Goal: Communication & Community: Answer question/provide support

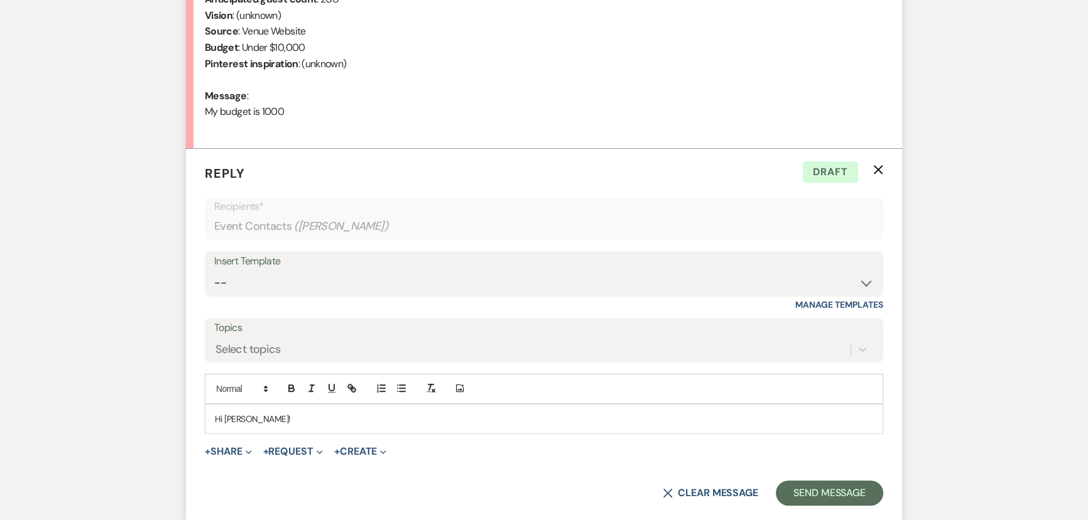
click at [269, 412] on p "Hi [PERSON_NAME]!" at bounding box center [544, 419] width 658 height 14
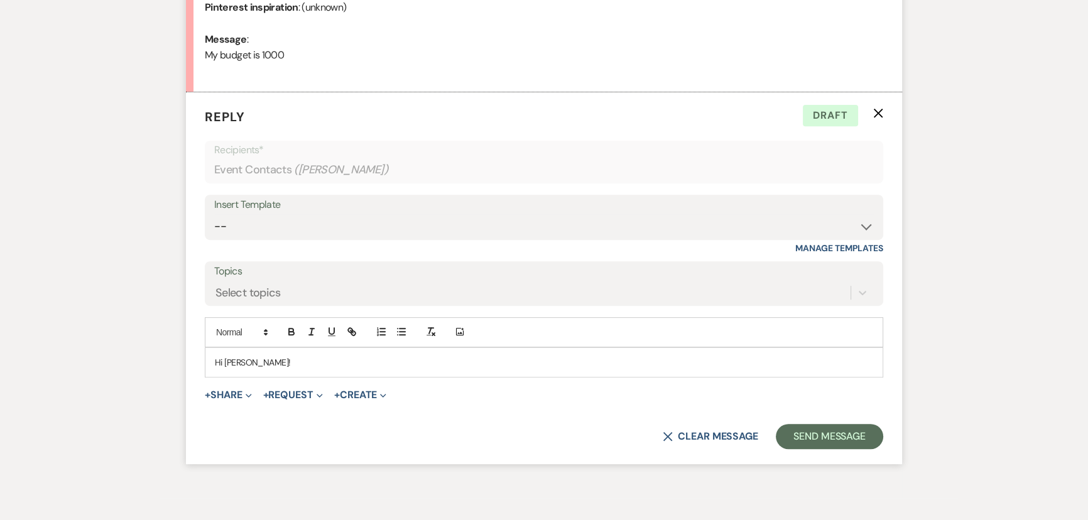
scroll to position [638, 0]
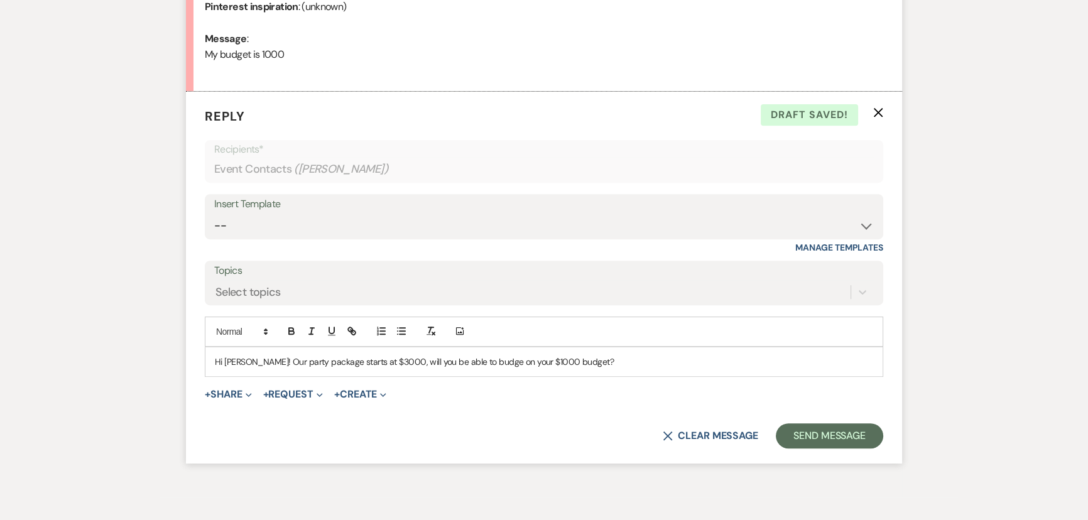
click at [440, 359] on p "Hi [PERSON_NAME]! Our party package starts at $3000, will you be able to budge …" at bounding box center [544, 362] width 658 height 14
click at [513, 361] on p "Hi [PERSON_NAME]! Our party package starts at $3000, is there any room to budge…" at bounding box center [544, 362] width 658 height 14
click at [824, 445] on button "Send Message" at bounding box center [829, 435] width 107 height 25
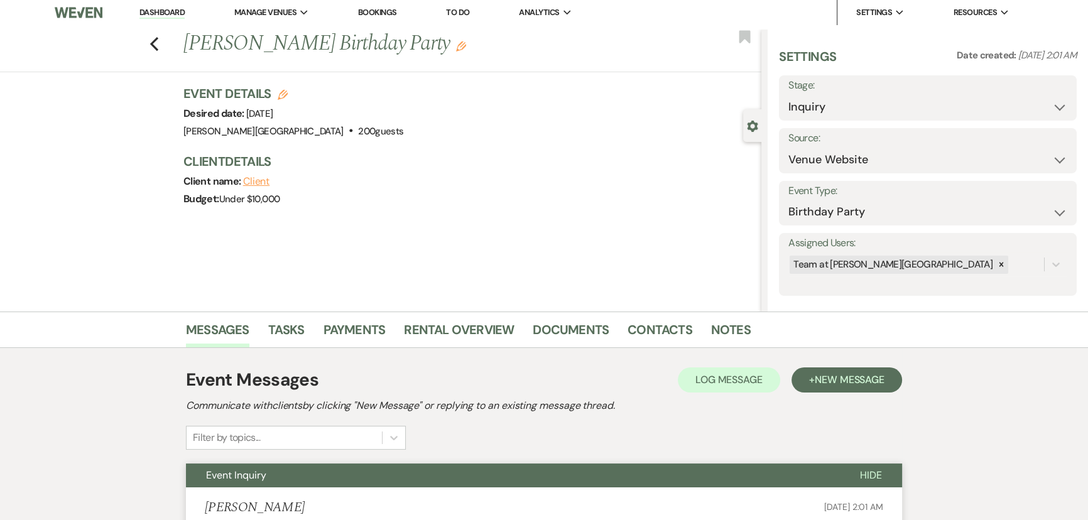
scroll to position [0, 0]
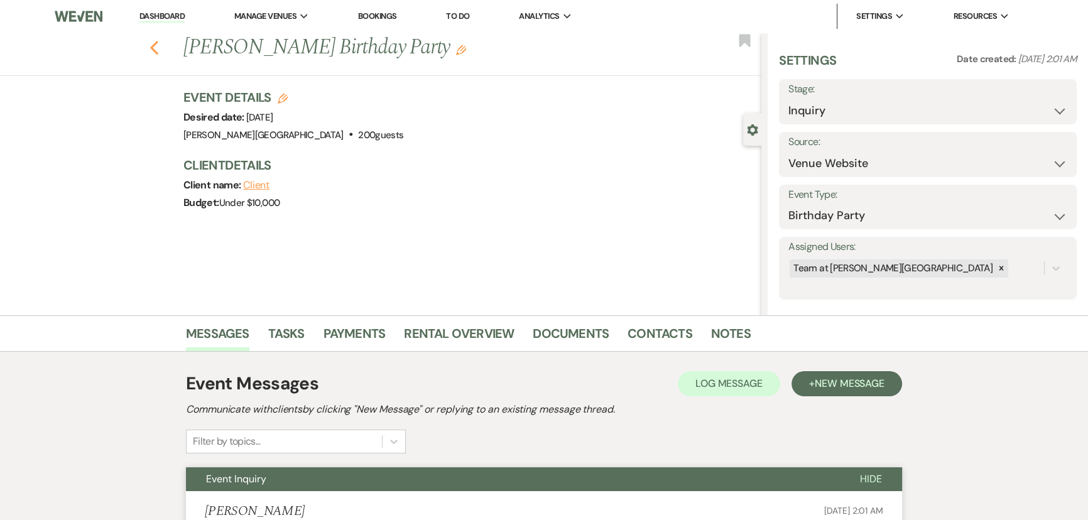
click at [159, 48] on icon "Previous" at bounding box center [153, 47] width 9 height 15
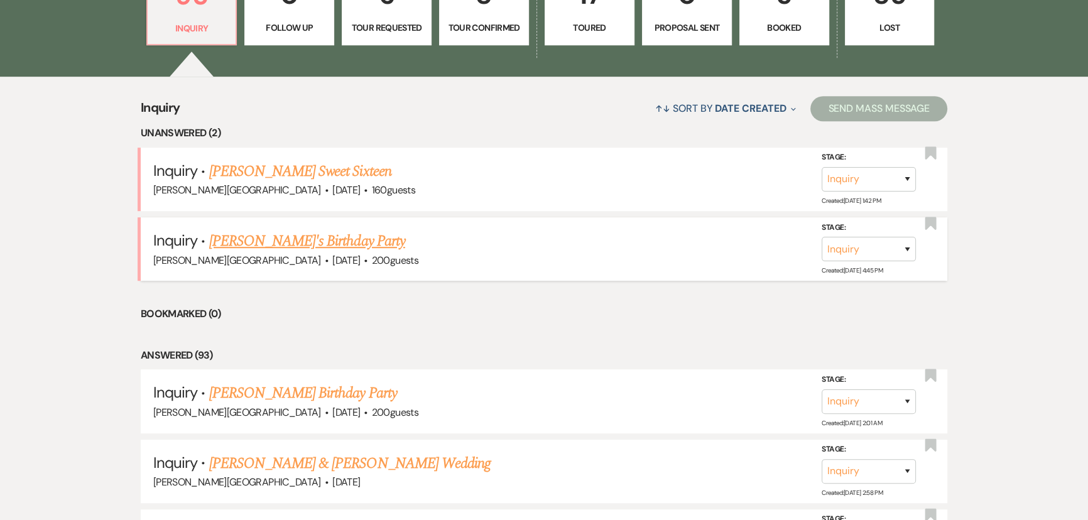
click at [239, 245] on link "[PERSON_NAME]'s Birthday Party" at bounding box center [307, 241] width 196 height 23
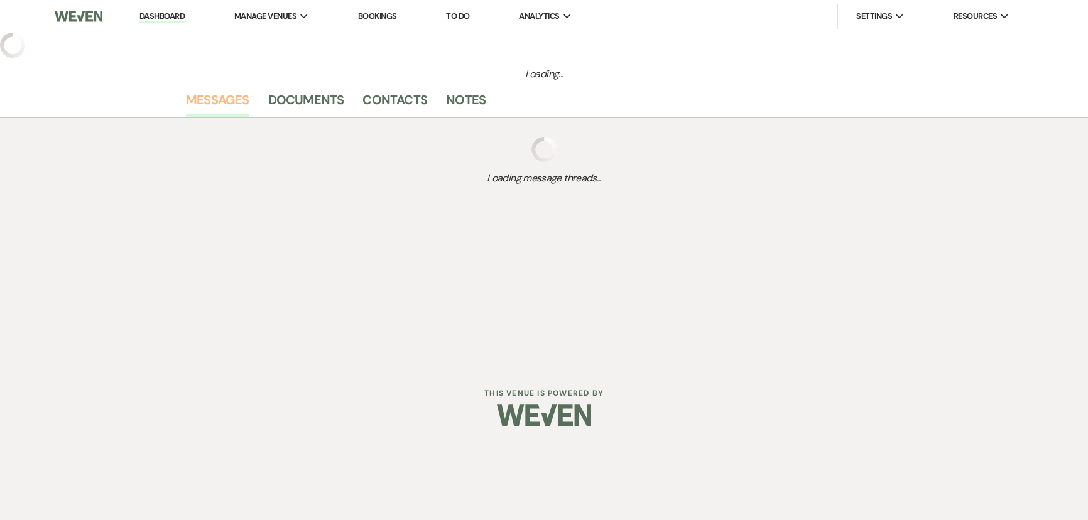
select select "5"
select select "4"
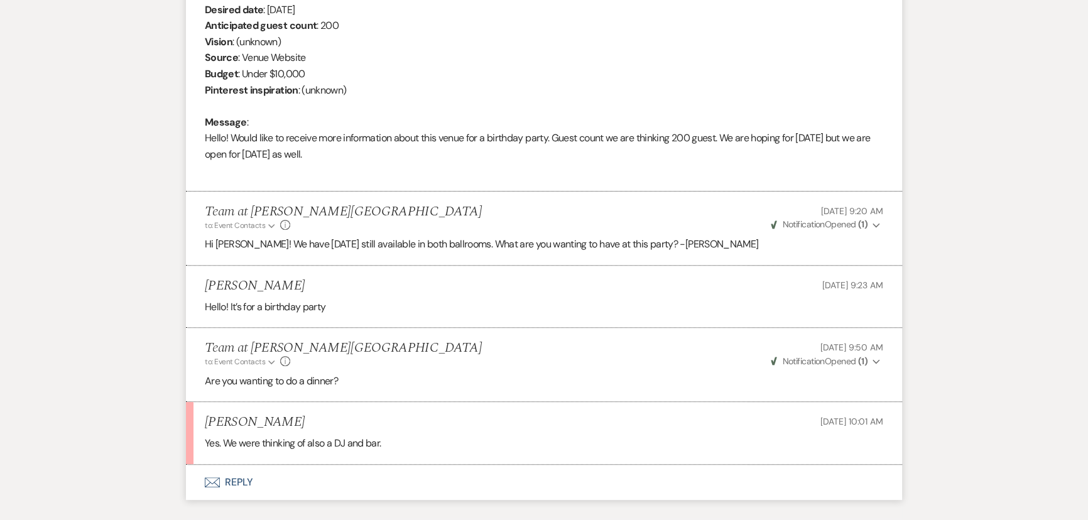
scroll to position [575, 0]
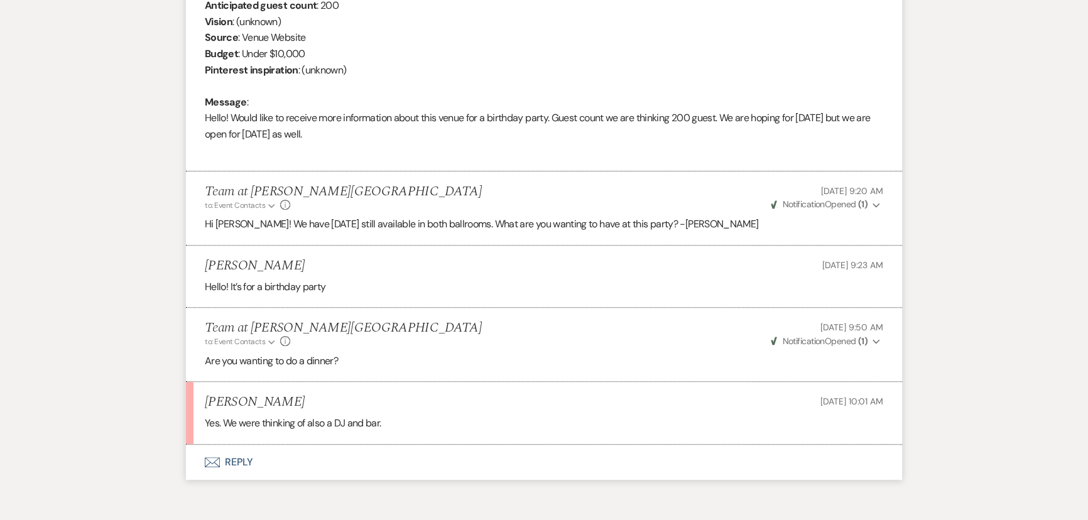
click at [242, 460] on button "Envelope Reply" at bounding box center [544, 462] width 716 height 35
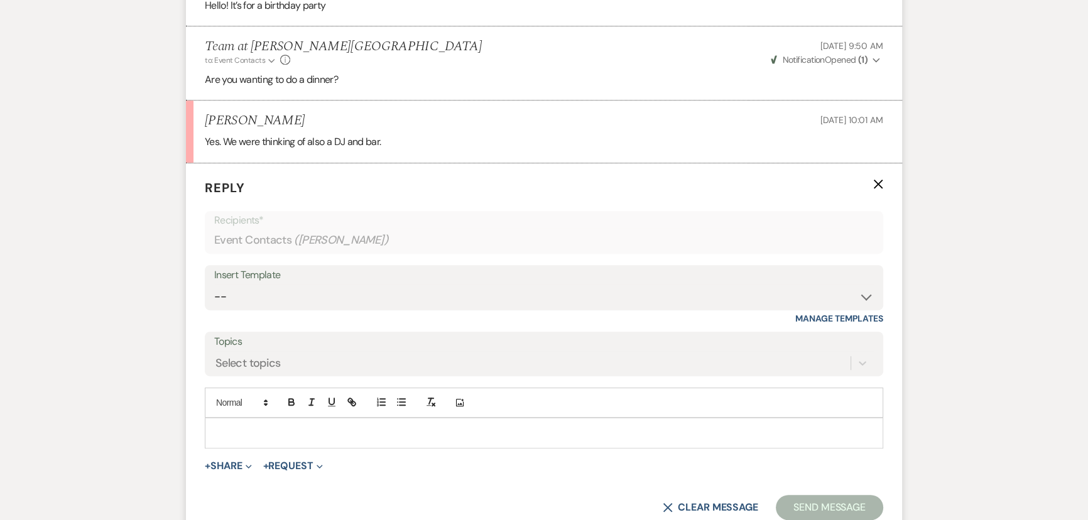
scroll to position [872, 0]
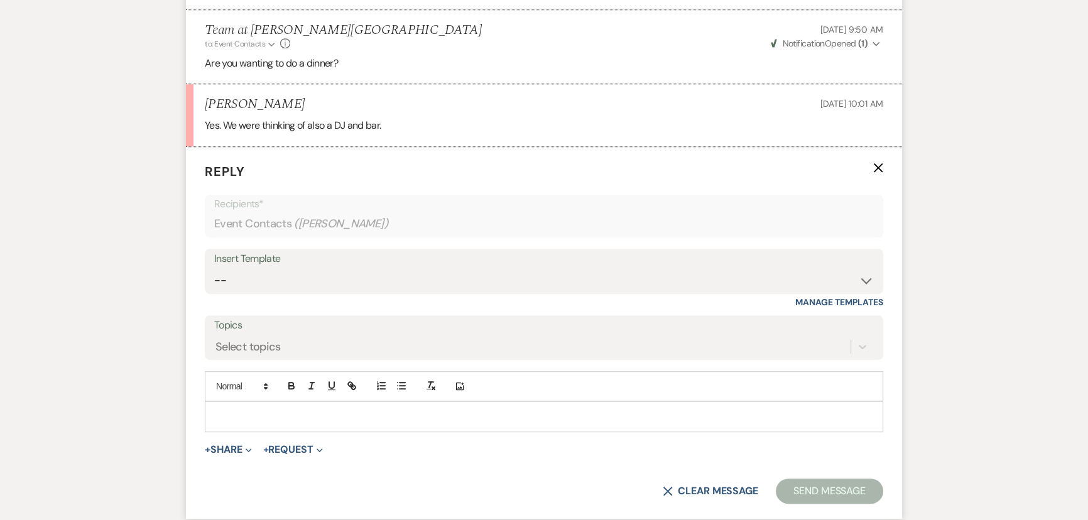
click at [249, 411] on p at bounding box center [544, 417] width 658 height 14
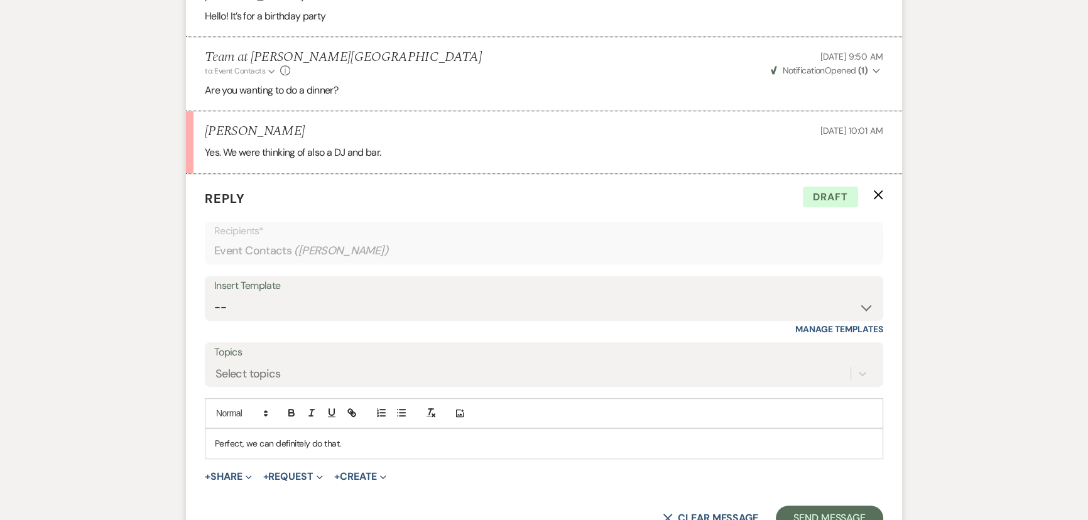
scroll to position [887, 0]
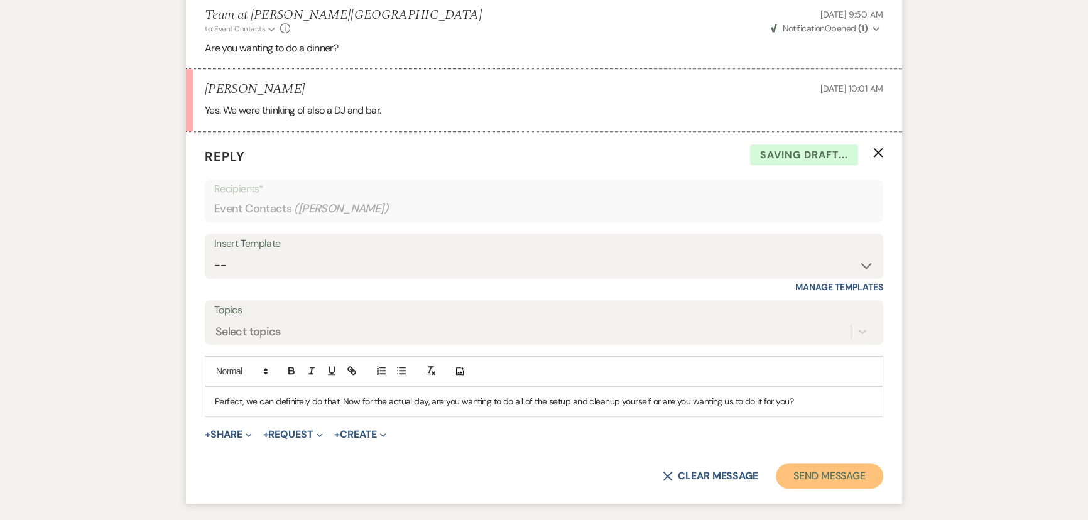
click at [818, 473] on button "Send Message" at bounding box center [829, 476] width 107 height 25
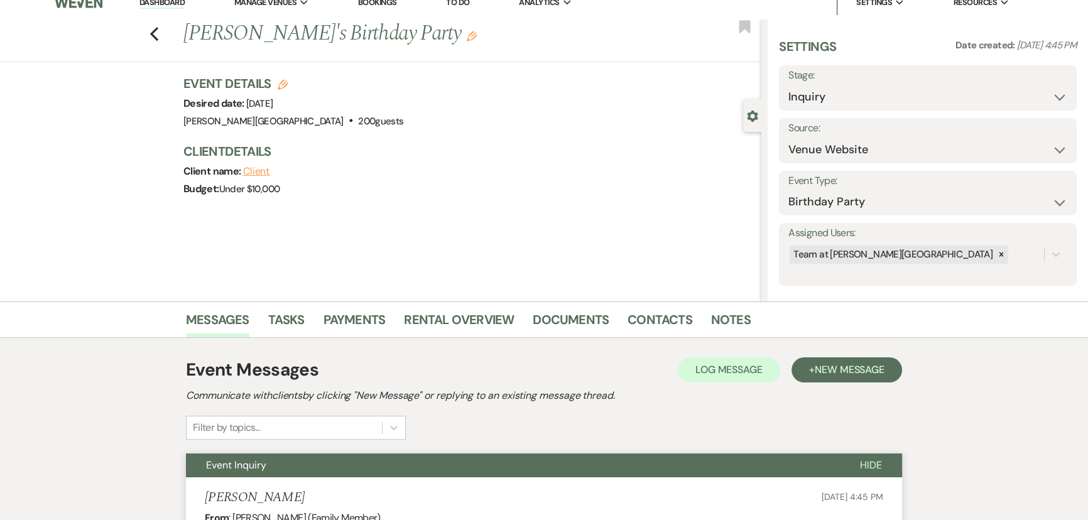
scroll to position [0, 0]
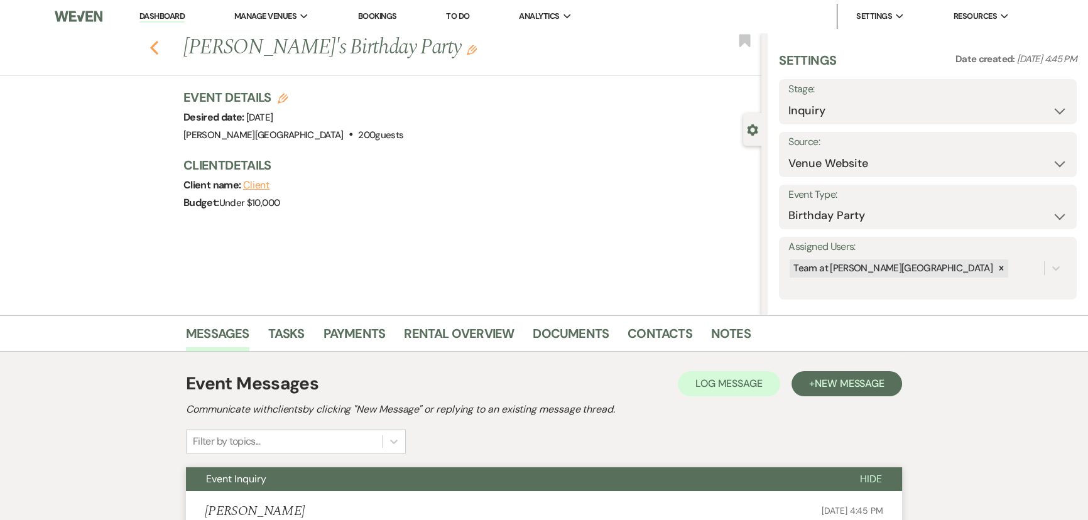
click at [157, 53] on icon "Previous" at bounding box center [153, 47] width 9 height 15
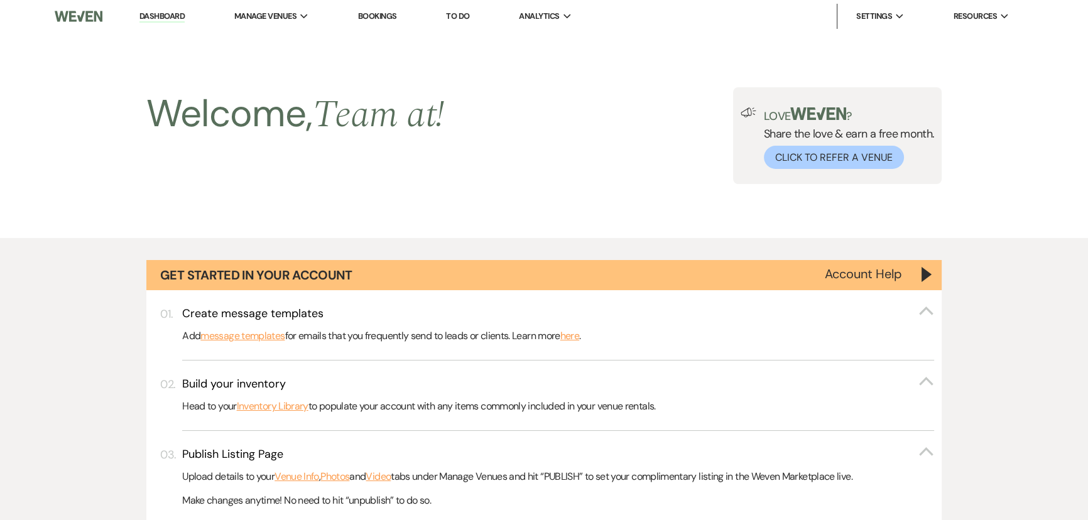
scroll to position [914, 0]
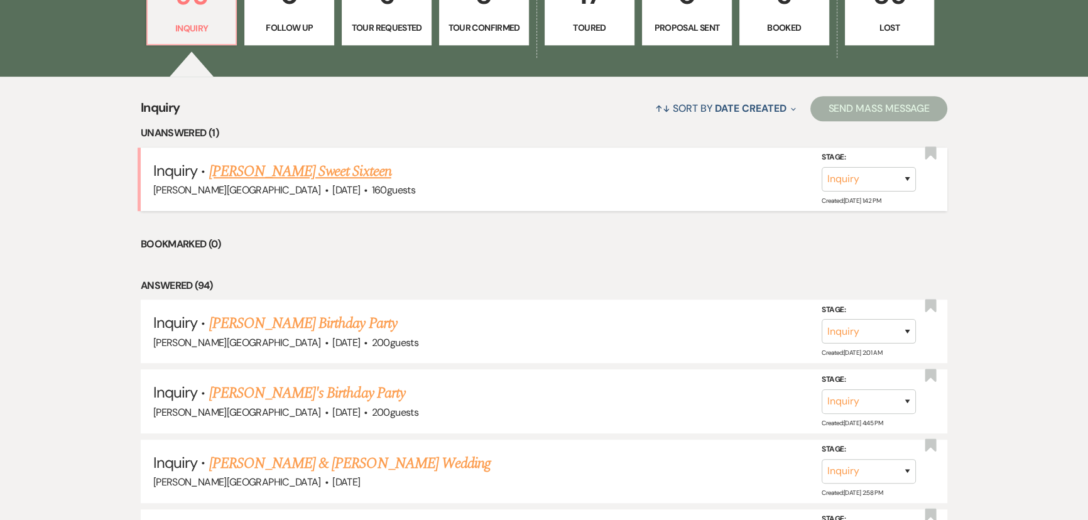
click at [323, 162] on link "Michelle Rivera's Sweet Sixteen" at bounding box center [300, 171] width 182 height 23
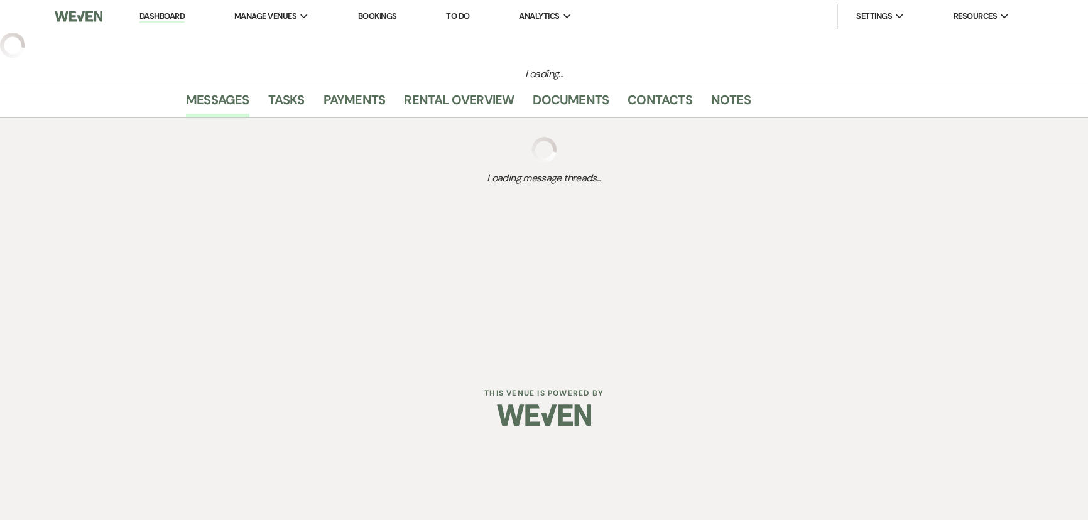
select select "5"
select select "13"
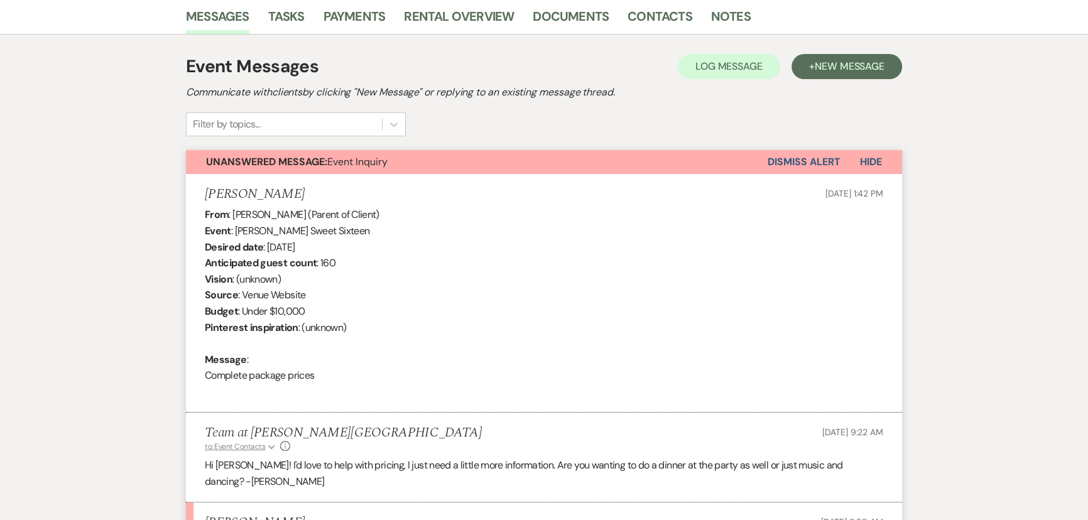
scroll to position [496, 0]
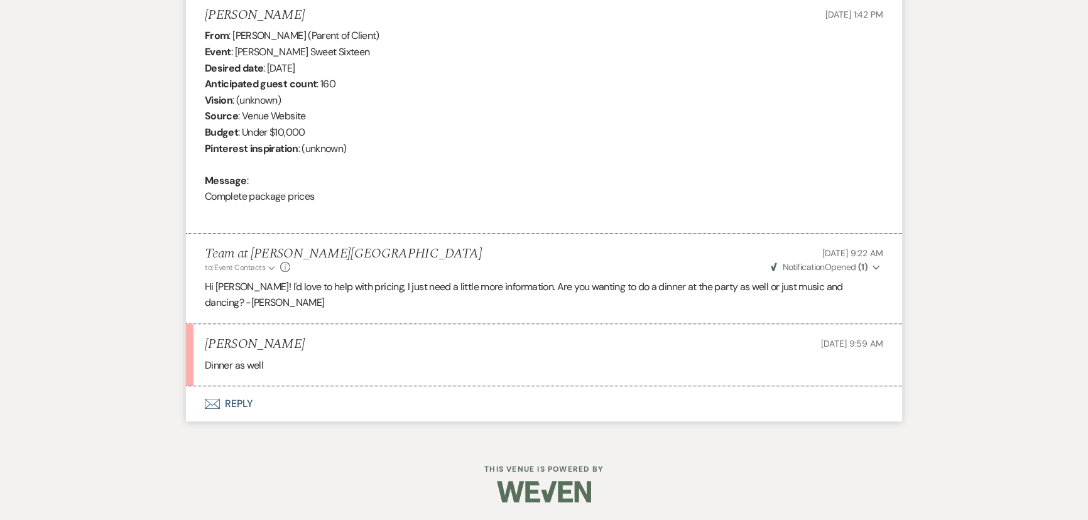
click at [232, 401] on button "Envelope Reply" at bounding box center [544, 403] width 716 height 35
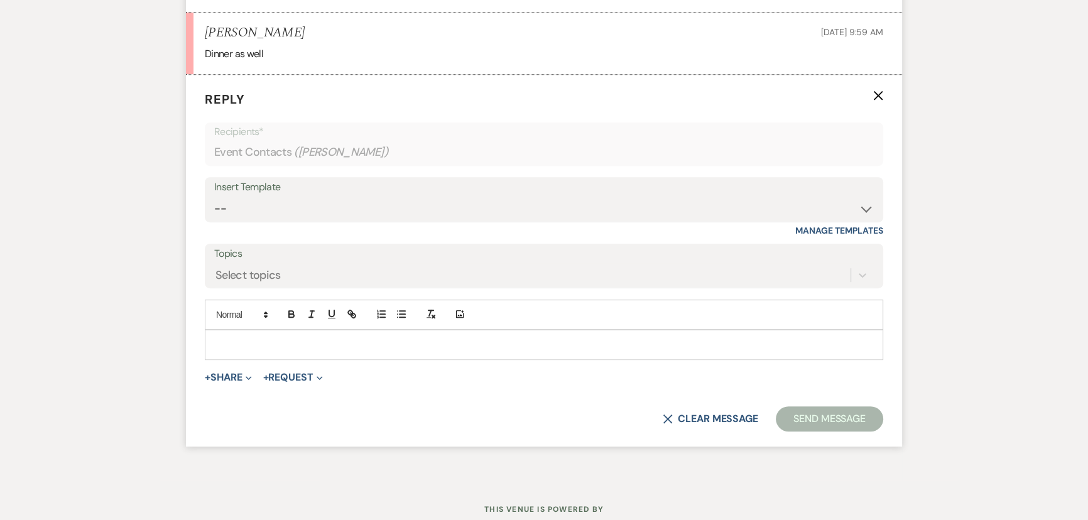
click at [232, 350] on p at bounding box center [544, 345] width 658 height 14
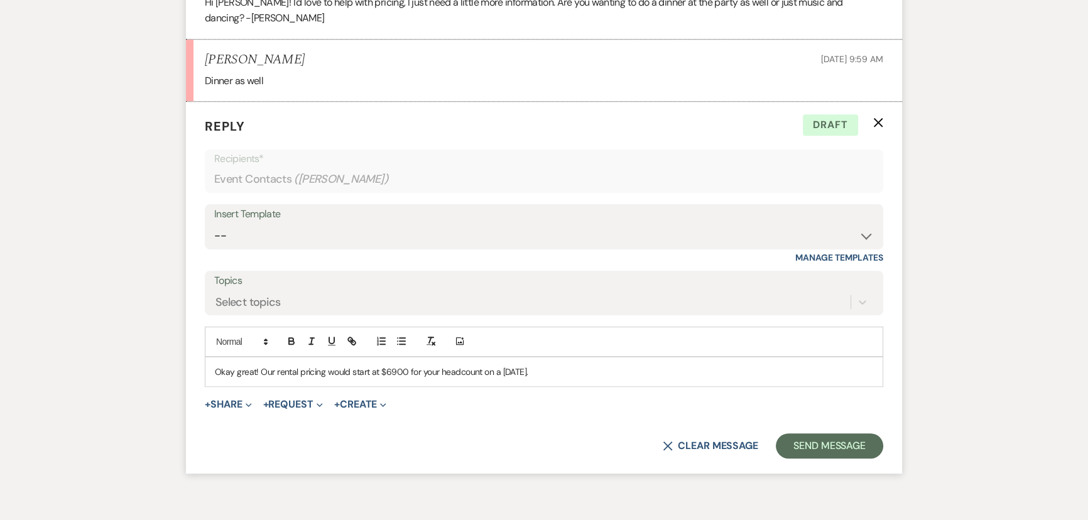
scroll to position [791, 0]
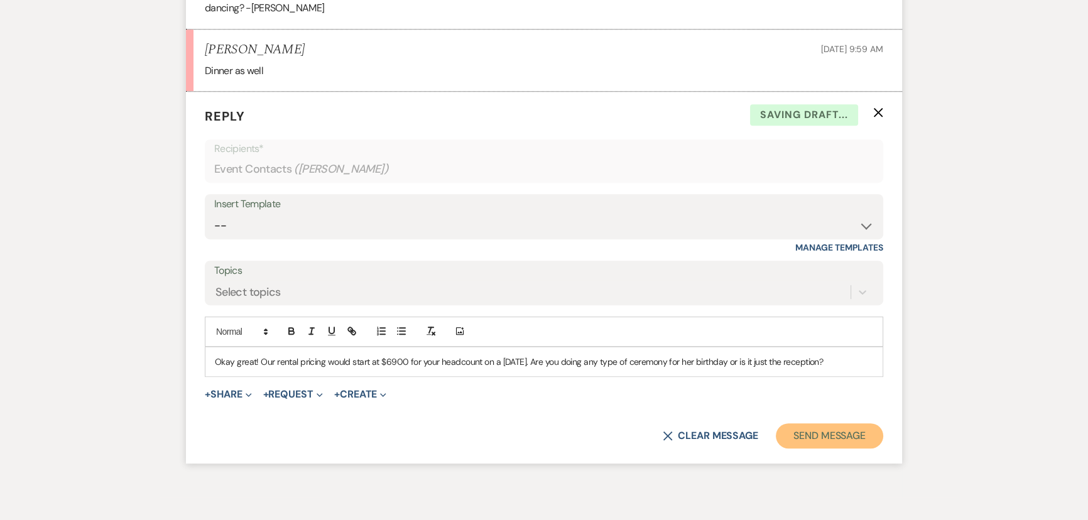
click at [837, 436] on button "Send Message" at bounding box center [829, 435] width 107 height 25
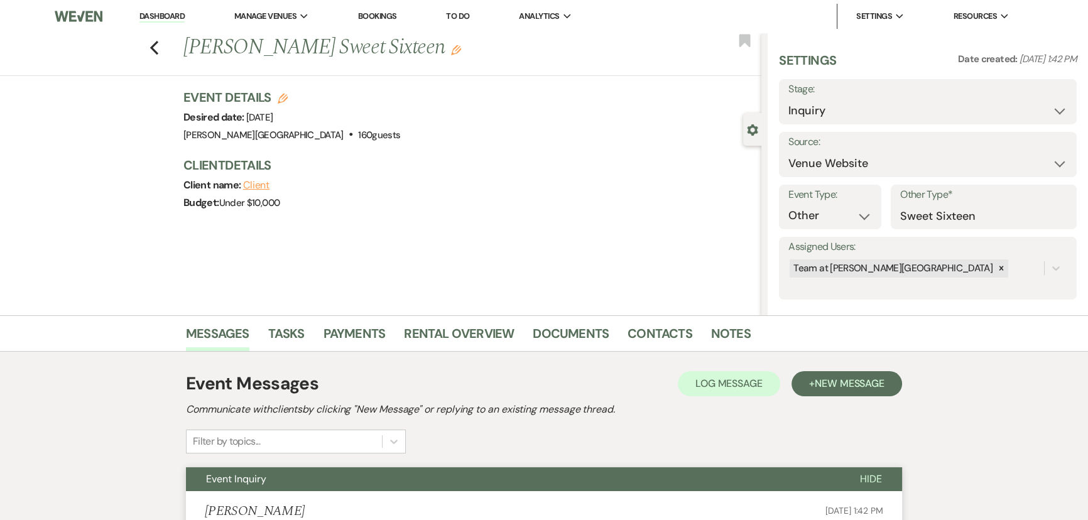
scroll to position [0, 0]
click at [158, 48] on icon "Previous" at bounding box center [153, 47] width 9 height 15
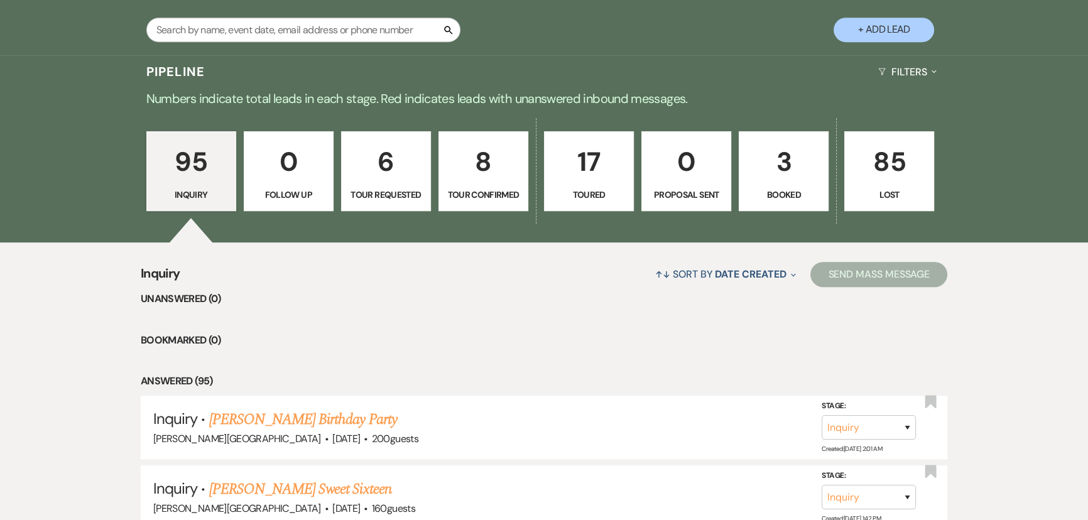
scroll to position [742, 0]
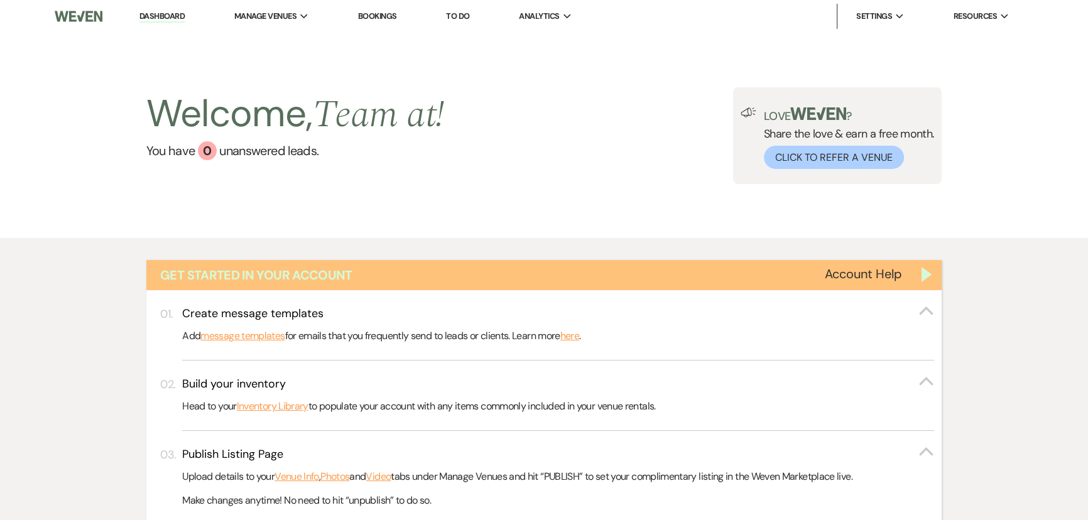
click at [934, 278] on div "Get Started in Your Account" at bounding box center [544, 275] width 796 height 30
